Goal: Find contact information: Find contact information

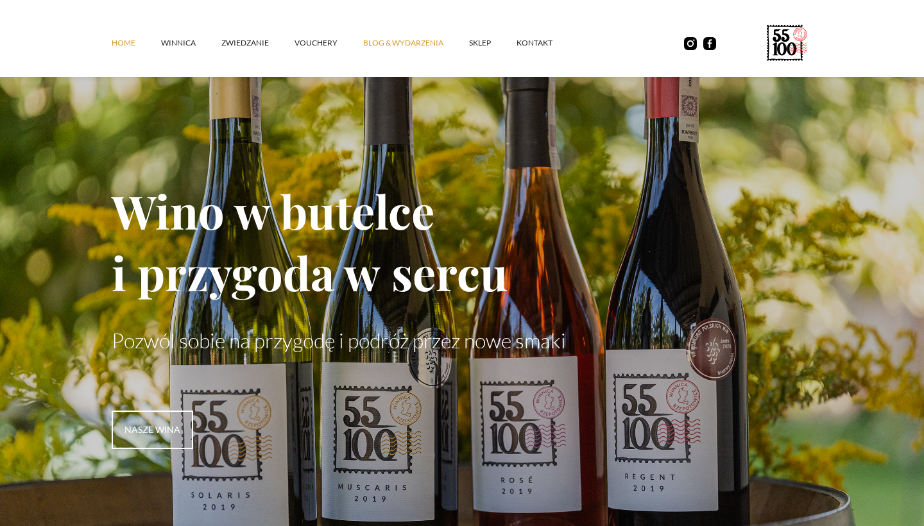
click at [402, 49] on link "Blog & Wydarzenia" at bounding box center [416, 43] width 106 height 38
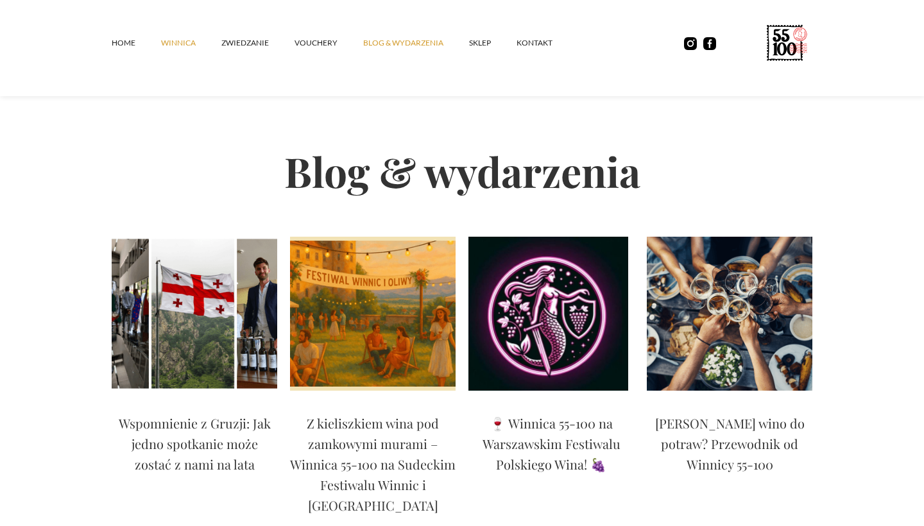
click at [182, 42] on link "winnica" at bounding box center [191, 43] width 60 height 38
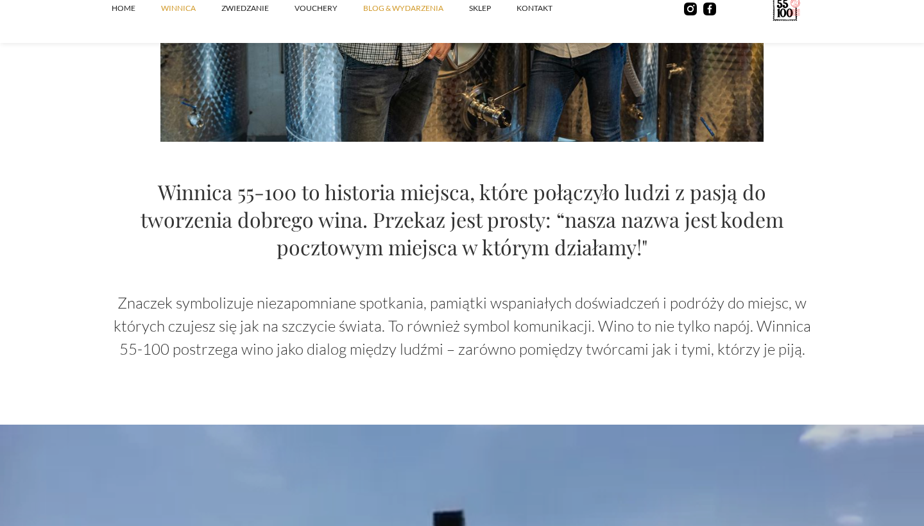
scroll to position [1306, 0]
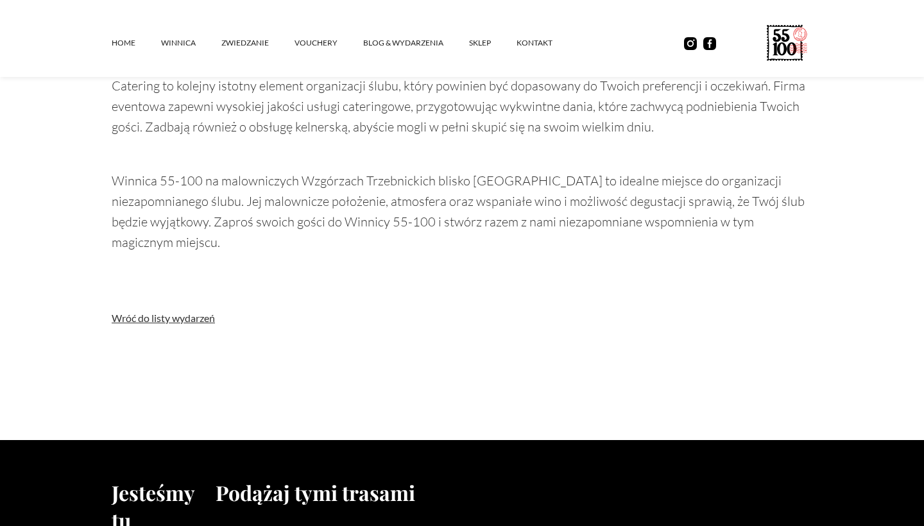
scroll to position [1515, 0]
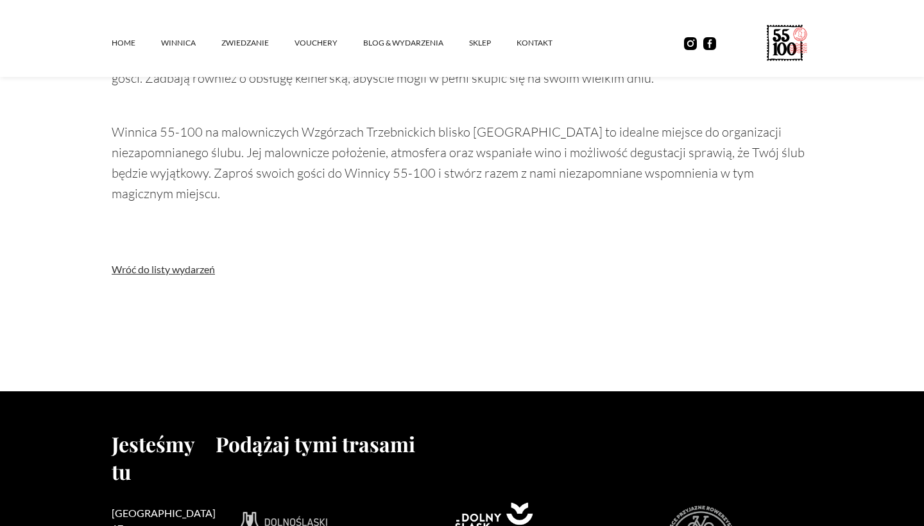
click at [193, 263] on link "Wróć do listy wydarzeń" at bounding box center [462, 269] width 700 height 13
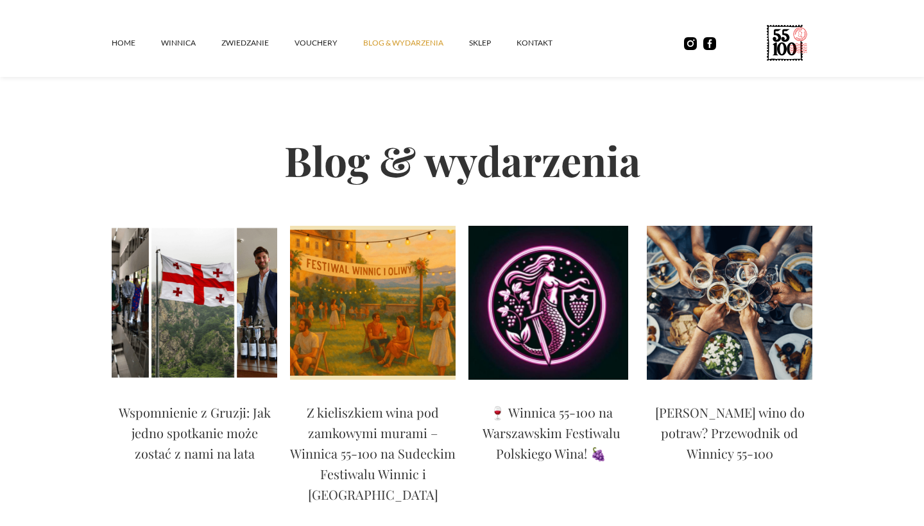
scroll to position [10, 0]
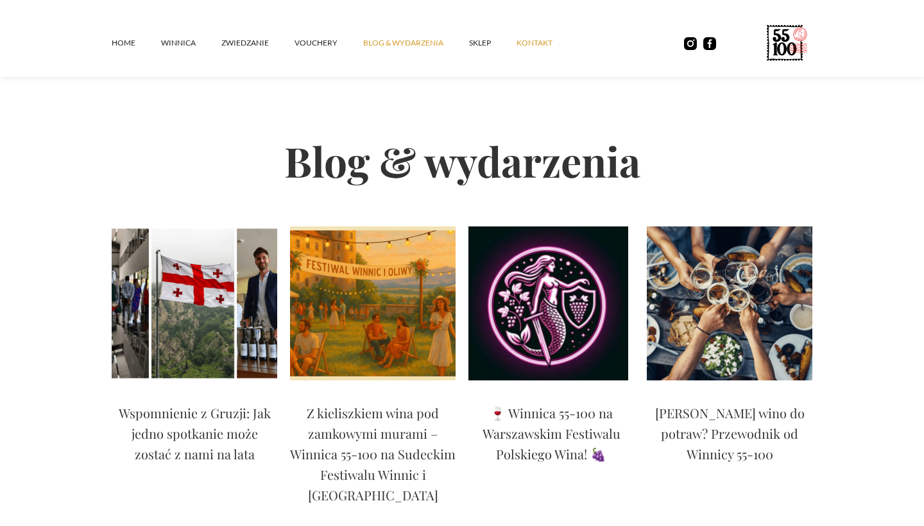
click at [536, 40] on link "kontakt" at bounding box center [547, 43] width 62 height 38
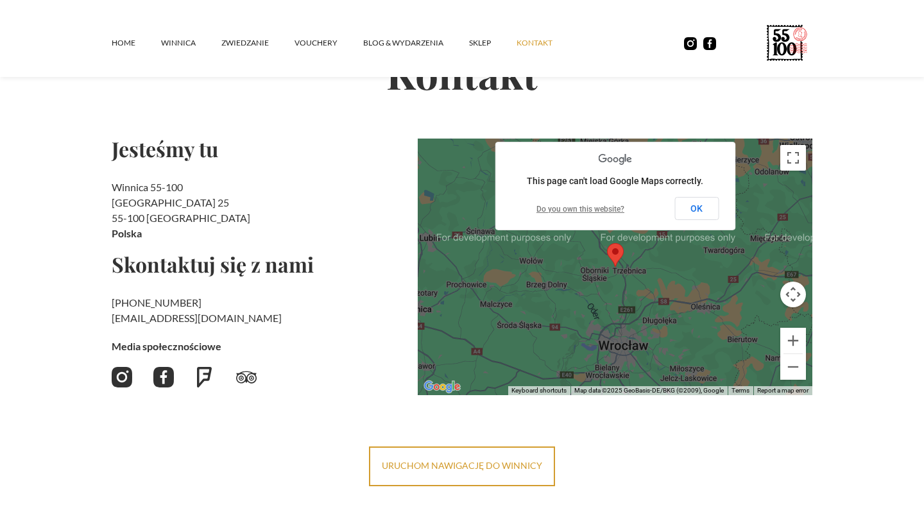
scroll to position [101, 0]
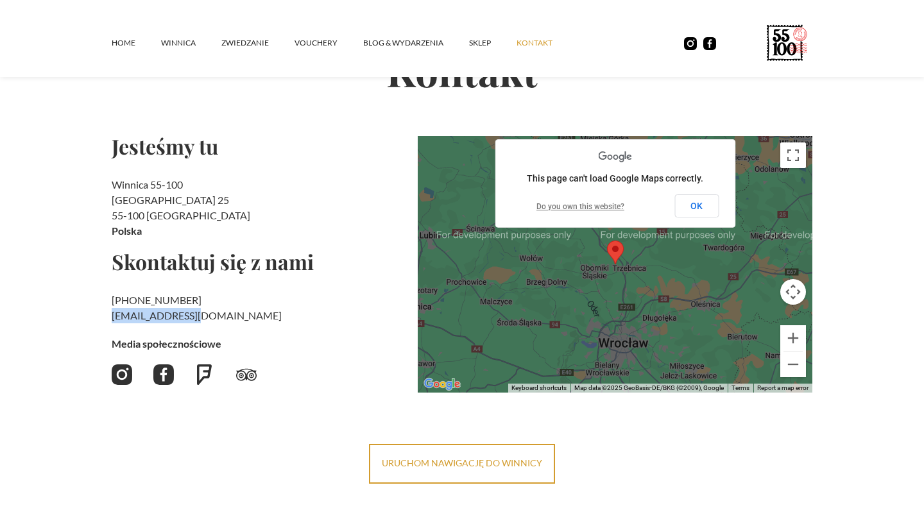
drag, startPoint x: 196, startPoint y: 316, endPoint x: 110, endPoint y: 316, distance: 86.0
click at [110, 316] on section "Kontakt Jesteśmy tu Winnica 55-100 Rzepotowice 25 55-100 Trzebnica Polska Skont…" at bounding box center [462, 211] width 924 height 543
copy h2 "‍ kontakt@55100.pl"
click at [676, 8] on div "Home winnica ZWIEDZANIE vouchery Blog & Wydarzenia SKLEP kontakt" at bounding box center [462, 38] width 924 height 77
click at [678, 1] on div "Home winnica ZWIEDZANIE vouchery Blog & Wydarzenia SKLEP kontakt" at bounding box center [462, 38] width 924 height 77
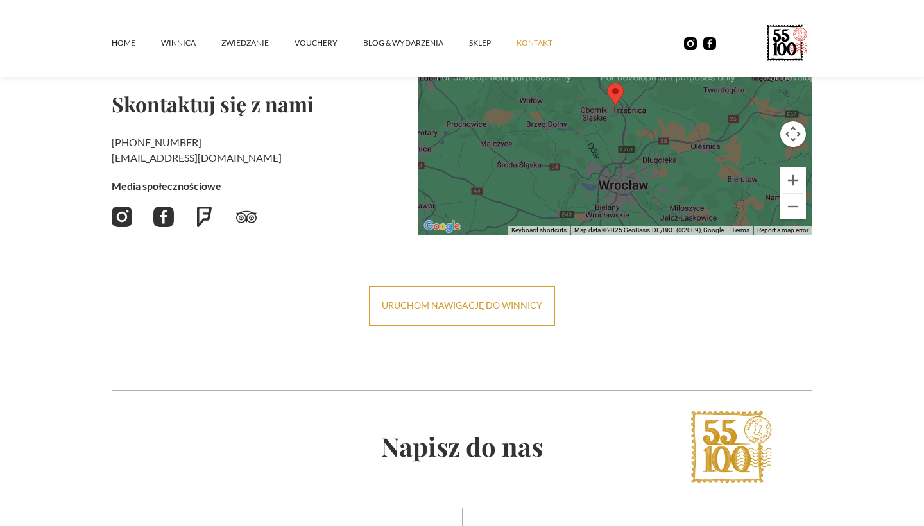
scroll to position [596, 0]
